Goal: Task Accomplishment & Management: Manage account settings

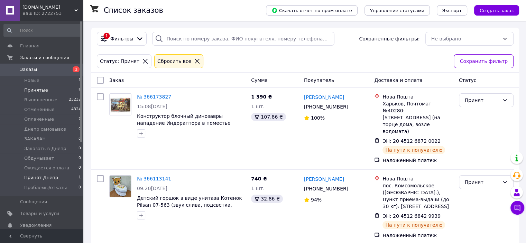
click at [55, 180] on li "Принят Днепр 1" at bounding box center [42, 178] width 85 height 10
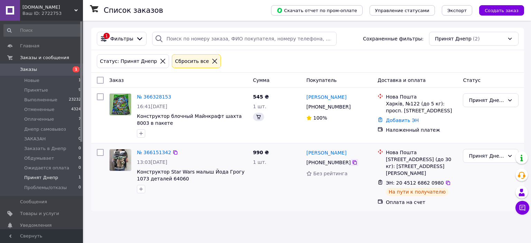
click at [353, 162] on icon at bounding box center [355, 163] width 6 height 6
click at [148, 155] on link "№ 366151342" at bounding box center [154, 153] width 34 height 6
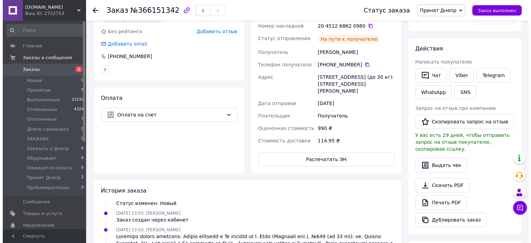
scroll to position [173, 0]
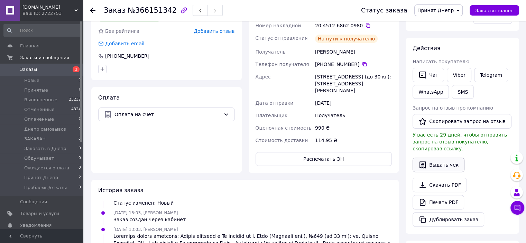
click at [434, 158] on button "Выдать чек" at bounding box center [438, 165] width 52 height 15
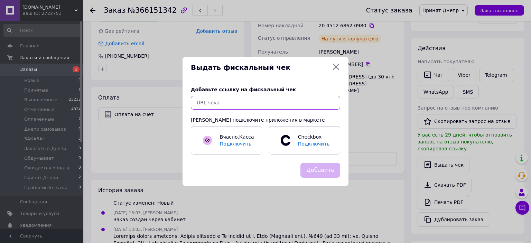
click at [252, 105] on input "text" at bounding box center [265, 103] width 149 height 14
paste input "[URL][DOMAIN_NAME]"
type input "[URL][DOMAIN_NAME]"
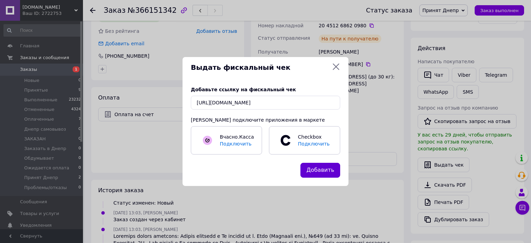
click at [315, 167] on button "Добавить" at bounding box center [320, 170] width 40 height 15
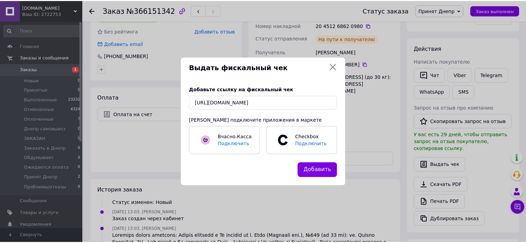
scroll to position [0, 0]
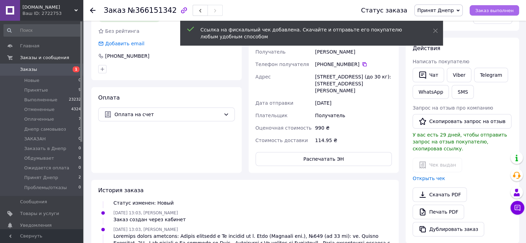
click at [484, 9] on span "Заказ выполнен" at bounding box center [494, 10] width 38 height 5
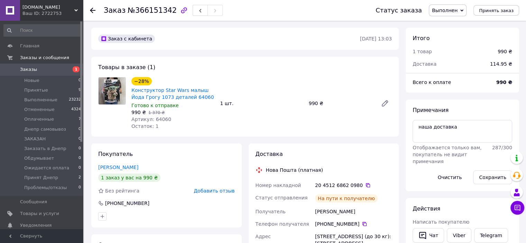
drag, startPoint x: 224, startPoint y: 74, endPoint x: 227, endPoint y: 72, distance: 4.2
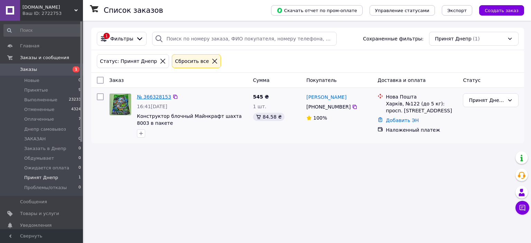
click at [149, 95] on link "№ 366328153" at bounding box center [154, 97] width 34 height 6
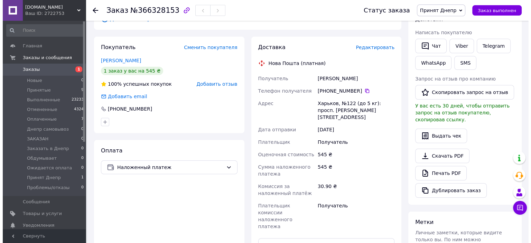
scroll to position [115, 0]
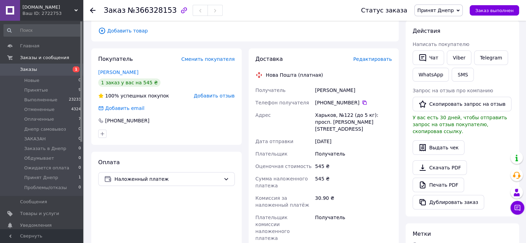
click at [374, 56] on span "Редактировать" at bounding box center [372, 59] width 39 height 6
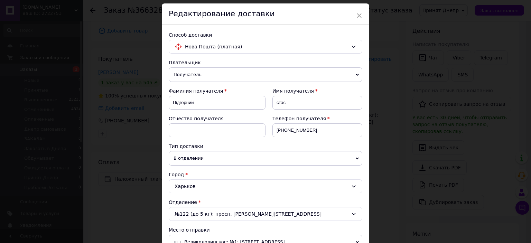
scroll to position [173, 0]
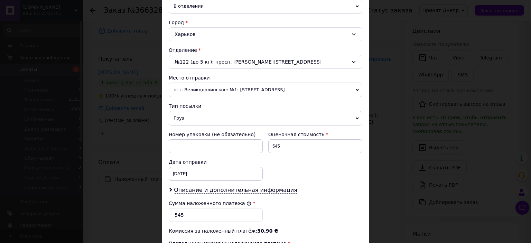
click at [212, 88] on span "пгт. Великодолинское: №1: [STREET_ADDRESS]" at bounding box center [266, 90] width 194 height 15
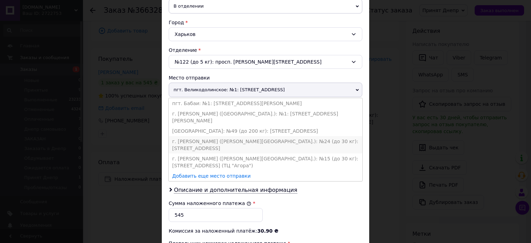
click at [223, 136] on li "г. [PERSON_NAME] ([PERSON_NAME][GEOGRAPHIC_DATA].): №24 (до 30 кг): [STREET_ADD…" at bounding box center [266, 144] width 194 height 17
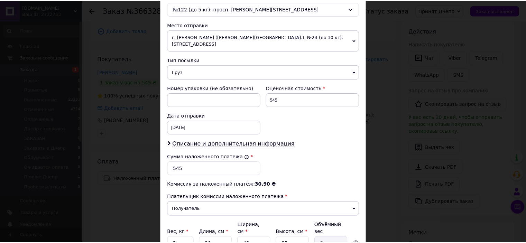
scroll to position [282, 0]
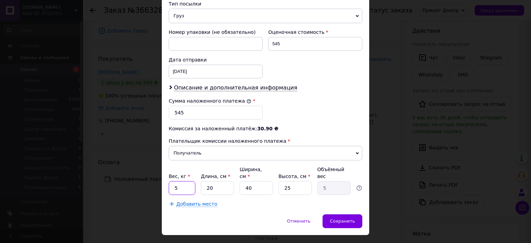
drag, startPoint x: 184, startPoint y: 172, endPoint x: 171, endPoint y: 175, distance: 13.0
click at [171, 181] on input "5" at bounding box center [182, 188] width 27 height 14
type input "2"
drag, startPoint x: 214, startPoint y: 174, endPoint x: 204, endPoint y: 175, distance: 10.9
click at [204, 181] on input "20" at bounding box center [217, 188] width 33 height 14
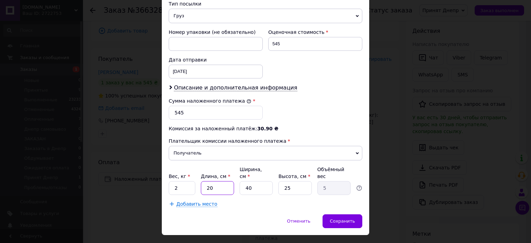
type input "1"
type input "0.25"
type input "1"
drag, startPoint x: 258, startPoint y: 175, endPoint x: 246, endPoint y: 175, distance: 12.1
click at [240, 181] on input "40" at bounding box center [256, 188] width 33 height 14
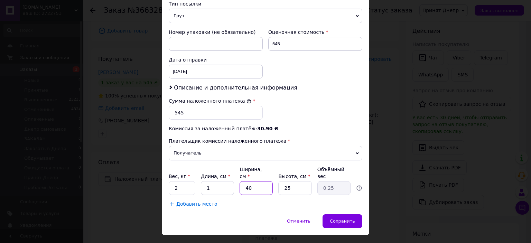
type input "1"
type input "0.1"
type input "1"
drag, startPoint x: 290, startPoint y: 174, endPoint x: 270, endPoint y: 175, distance: 20.8
click at [270, 175] on div "Вес, кг * 2 Длина, см * 1 Ширина, см * 1 Высота, см * 25 Объёмный вес 0.1" at bounding box center [266, 180] width 194 height 29
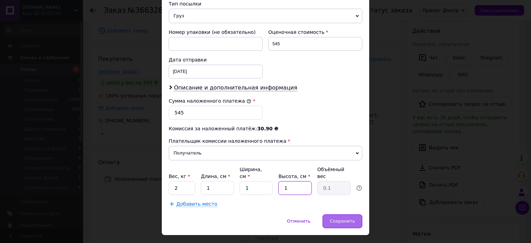
type input "1"
click at [357, 214] on div "Сохранить" at bounding box center [343, 221] width 40 height 14
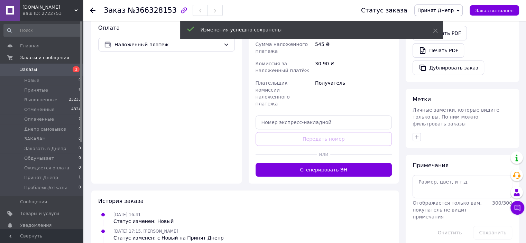
scroll to position [309, 0]
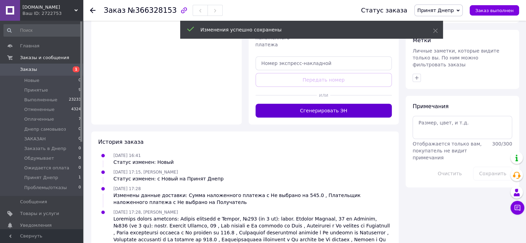
click at [329, 104] on button "Сгенерировать ЭН" at bounding box center [323, 111] width 137 height 14
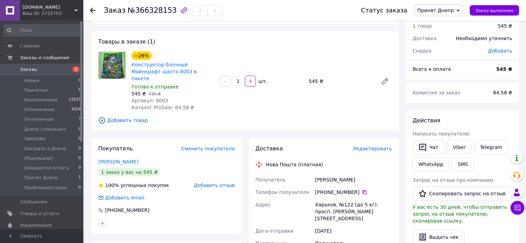
scroll to position [0, 0]
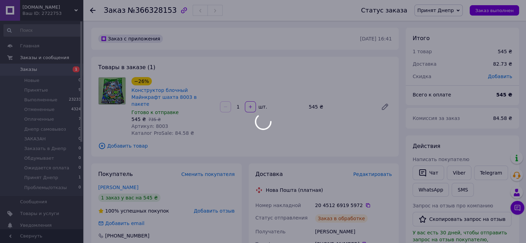
click at [158, 119] on div at bounding box center [263, 121] width 526 height 243
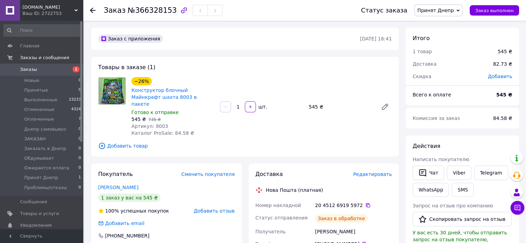
click at [158, 123] on span "Артикул: 8003" at bounding box center [149, 126] width 37 height 6
copy span "8003"
drag, startPoint x: 244, startPoint y: 91, endPoint x: 240, endPoint y: 90, distance: 5.0
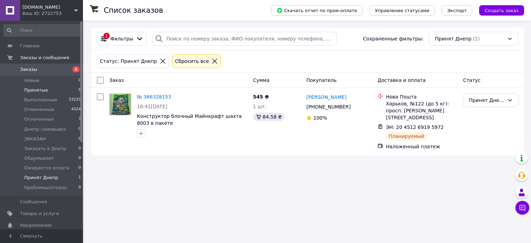
click at [48, 91] on li "Принятые 9" at bounding box center [42, 90] width 85 height 10
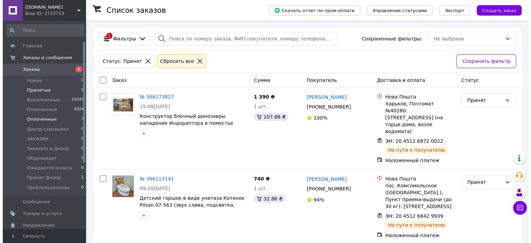
scroll to position [57, 0]
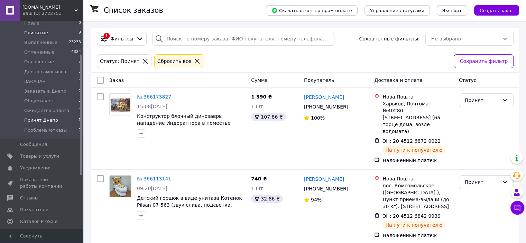
click at [58, 120] on li "Принят Днепр 1" at bounding box center [42, 120] width 85 height 10
